Goal: Task Accomplishment & Management: Complete application form

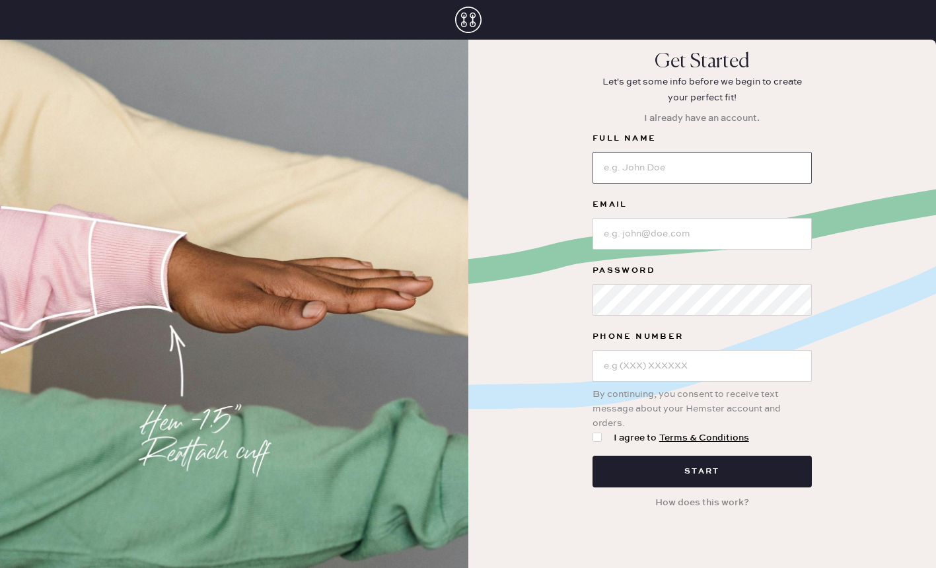
click at [794, 169] on input at bounding box center [702, 168] width 219 height 32
type input "[PERSON_NAME]"
type input "[EMAIL_ADDRESS][DOMAIN_NAME]"
type input "[PHONE_NUMBER]"
click at [600, 436] on div at bounding box center [597, 437] width 9 height 9
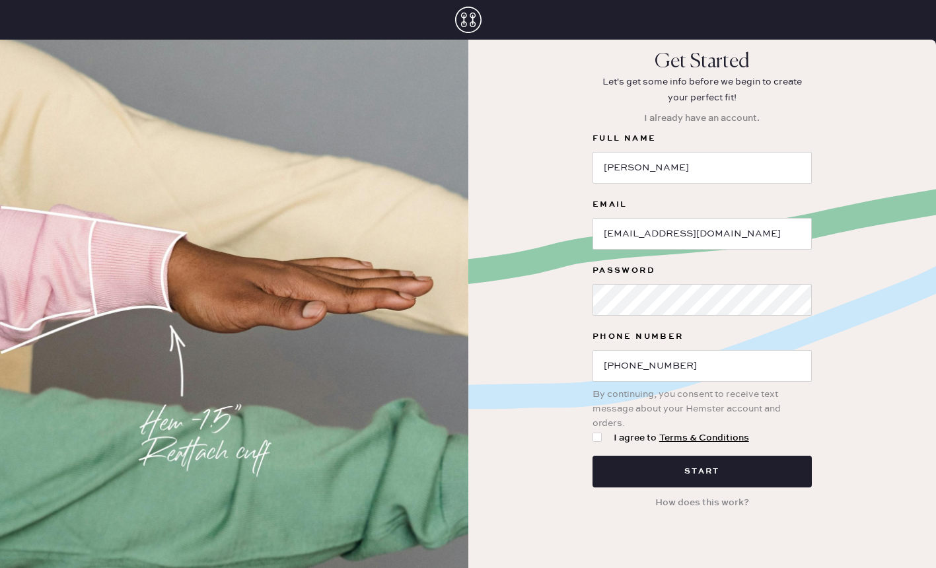
click at [593, 432] on input "I agree to Terms & Conditions" at bounding box center [593, 431] width 1 height 1
checkbox input "true"
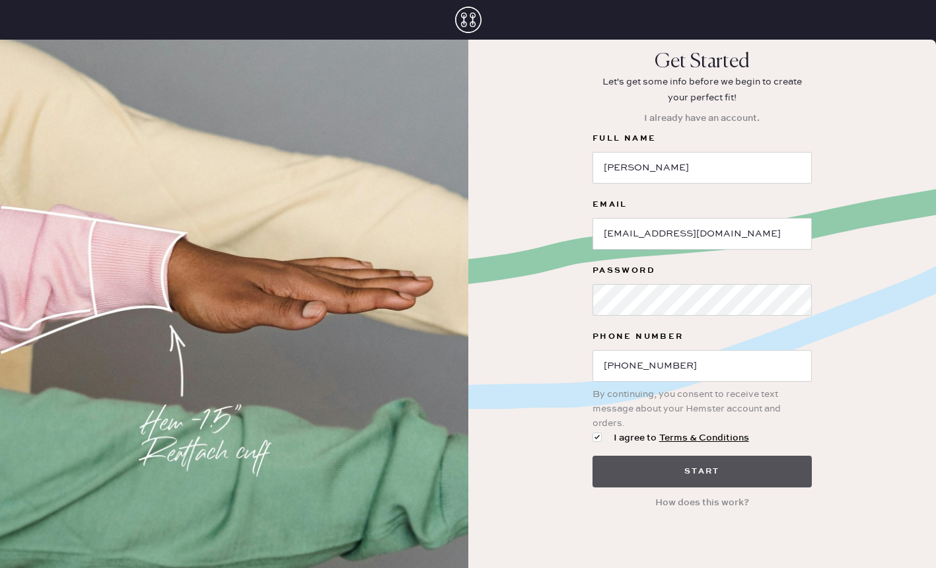
click at [625, 462] on button "Start" at bounding box center [702, 472] width 219 height 32
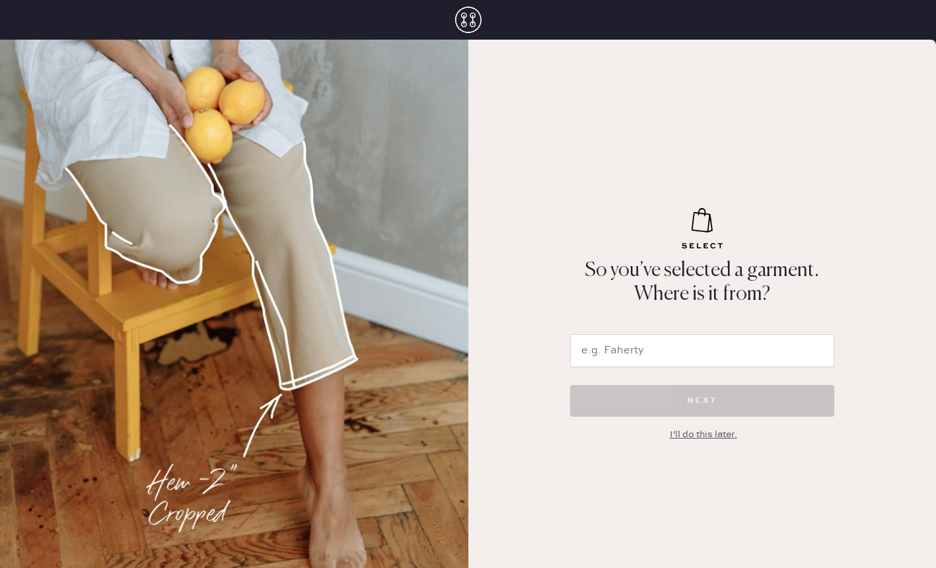
click at [590, 343] on input "text" at bounding box center [702, 350] width 264 height 33
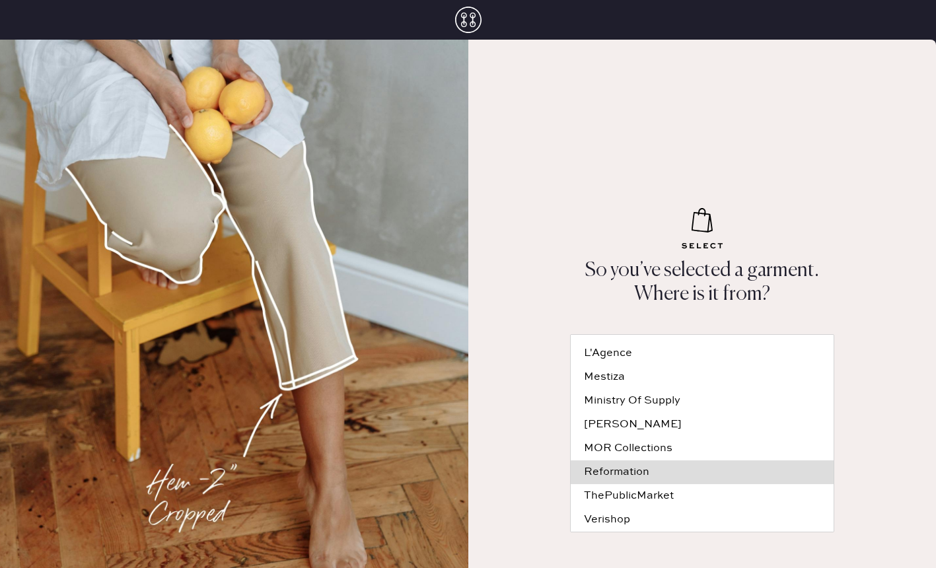
scroll to position [193, 0]
click at [610, 467] on div "Reformation" at bounding box center [702, 472] width 237 height 11
type input "Reformation"
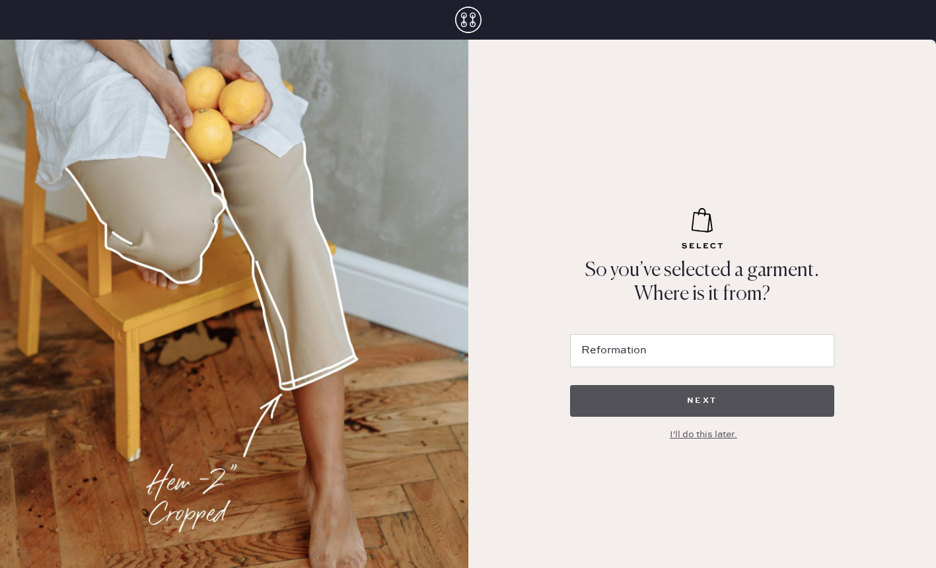
click at [636, 403] on button "NEXT" at bounding box center [702, 401] width 264 height 32
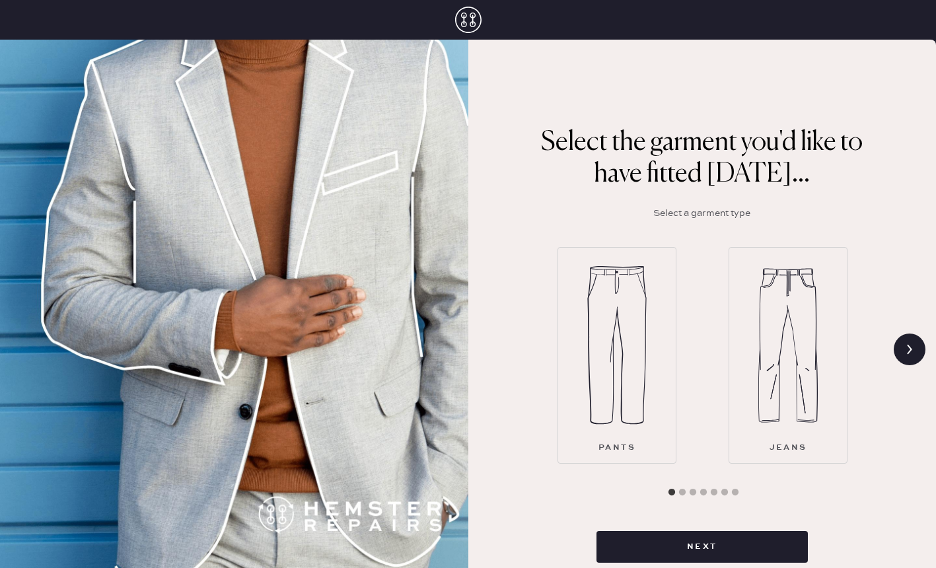
click at [783, 332] on img at bounding box center [788, 345] width 59 height 159
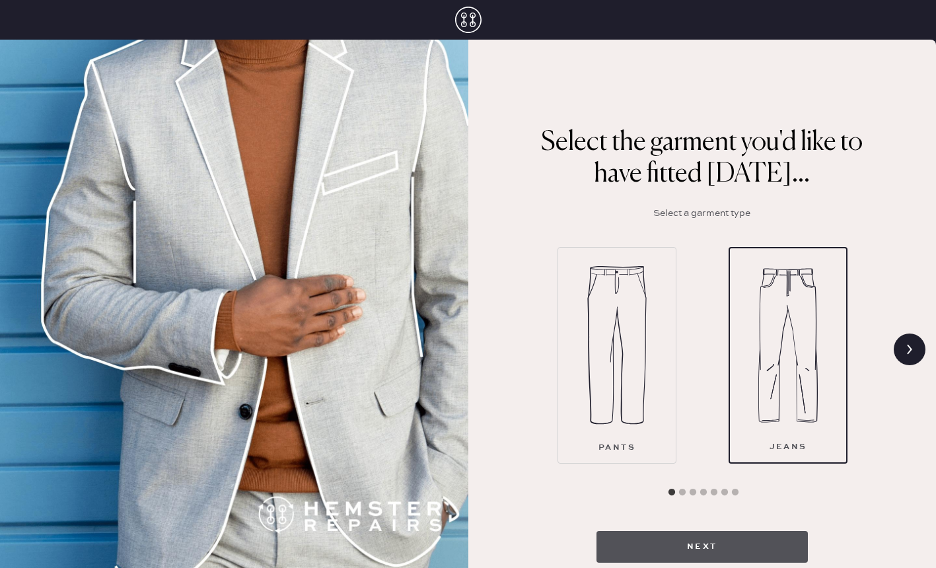
click at [702, 534] on button "Next" at bounding box center [702, 547] width 211 height 32
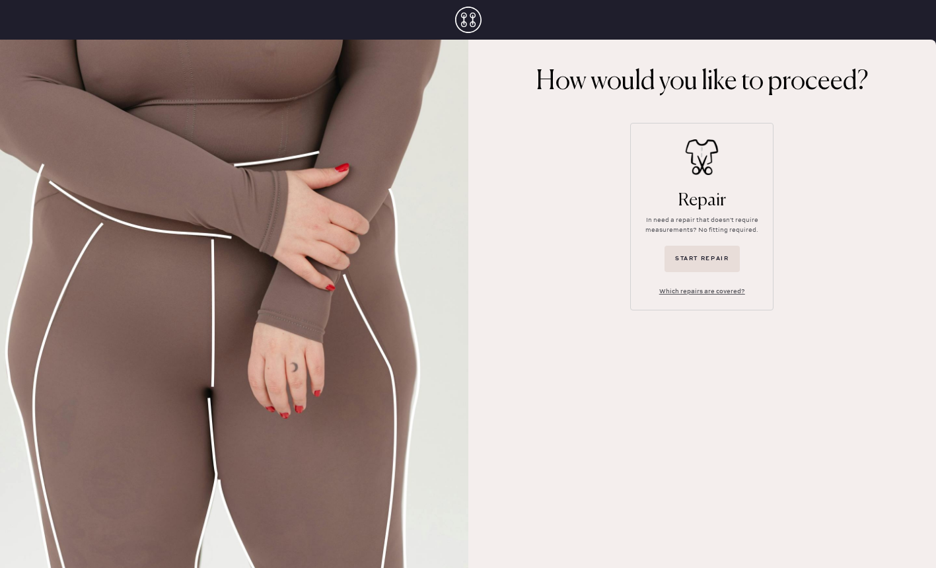
click at [683, 289] on button "Which repairs are covered?" at bounding box center [702, 292] width 107 height 20
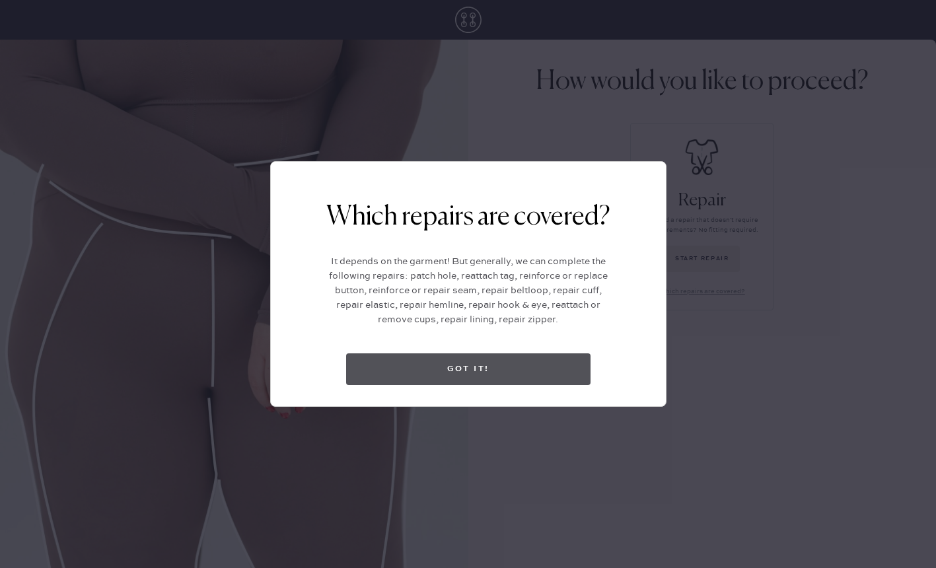
click at [539, 361] on button "Got it!" at bounding box center [468, 370] width 245 height 32
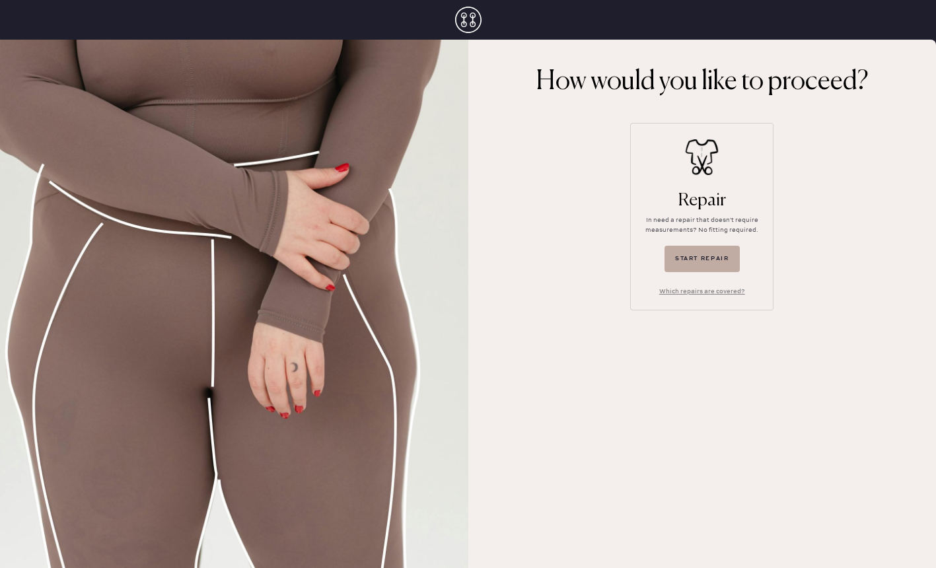
click at [701, 260] on button "Start repair" at bounding box center [702, 259] width 75 height 26
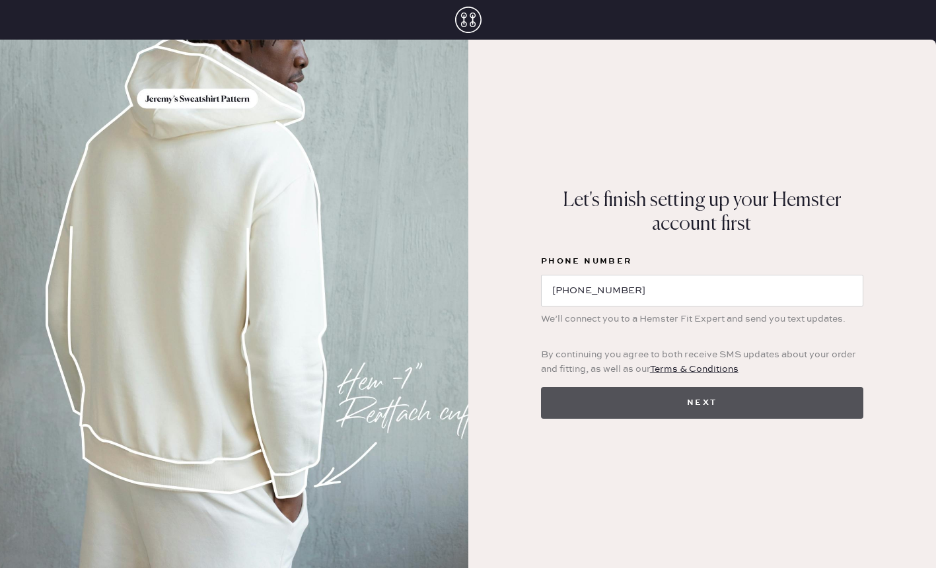
click at [654, 393] on button "Next" at bounding box center [702, 403] width 322 height 32
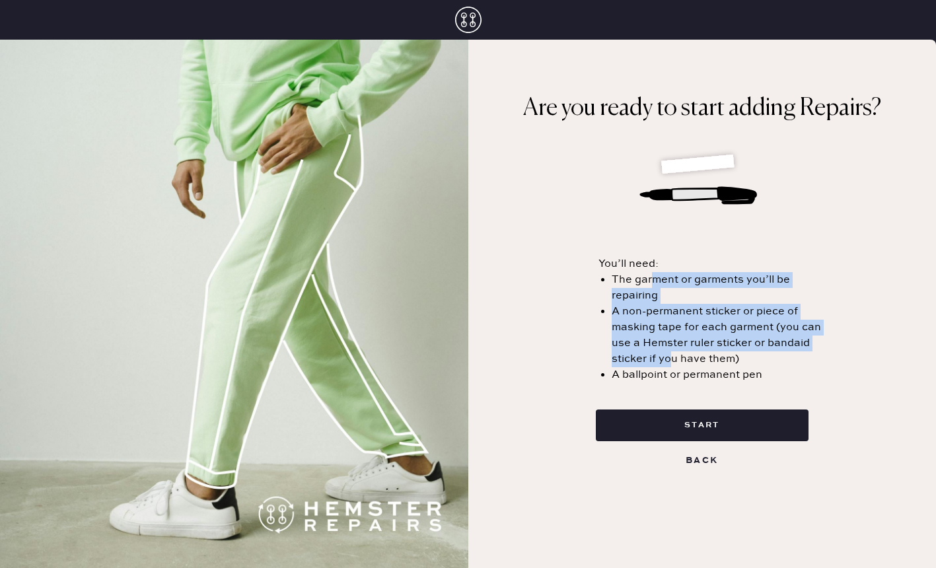
drag, startPoint x: 651, startPoint y: 280, endPoint x: 669, endPoint y: 356, distance: 78.9
click at [669, 356] on div "You’ll need: The garment or garments you’ll be repairing A non-permanent sticke…" at bounding box center [716, 319] width 234 height 127
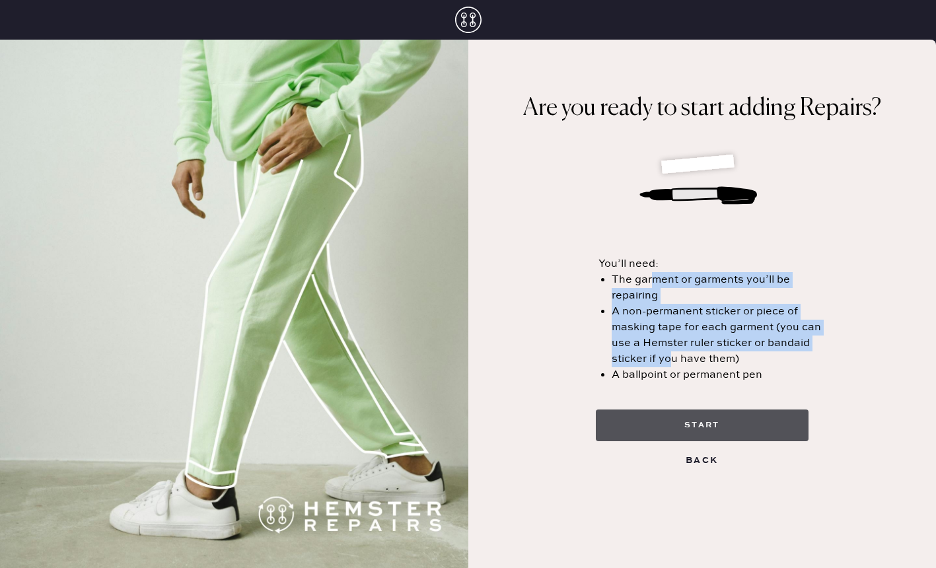
click at [743, 425] on button "start" at bounding box center [702, 426] width 213 height 32
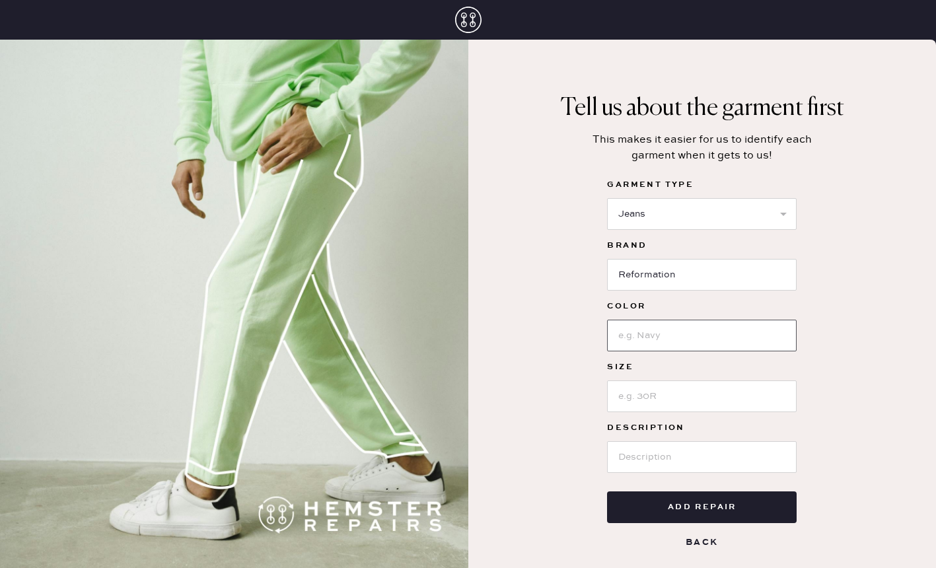
click at [720, 338] on input at bounding box center [702, 336] width 190 height 32
click at [719, 387] on input at bounding box center [702, 397] width 190 height 32
click at [710, 449] on input at bounding box center [702, 457] width 190 height 32
select select "2"
